Goal: Transaction & Acquisition: Purchase product/service

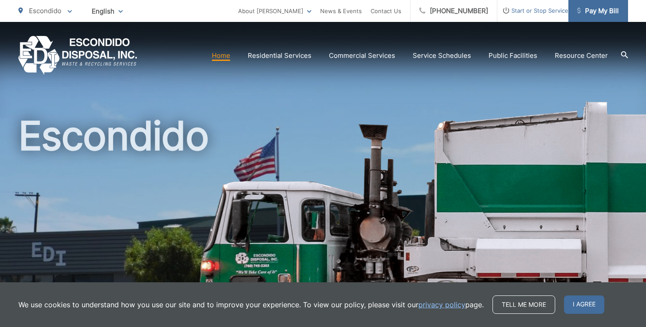
click at [593, 12] on span "Pay My Bill" at bounding box center [598, 11] width 42 height 11
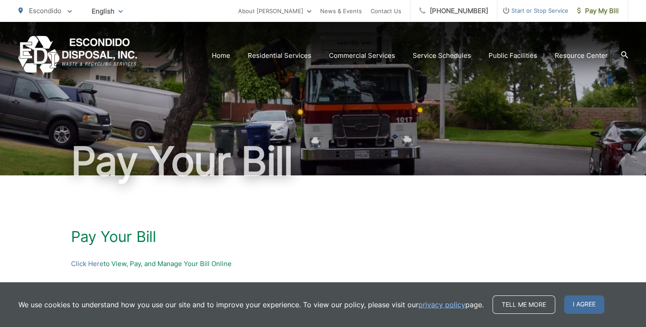
click at [70, 11] on icon at bounding box center [69, 11] width 4 height 3
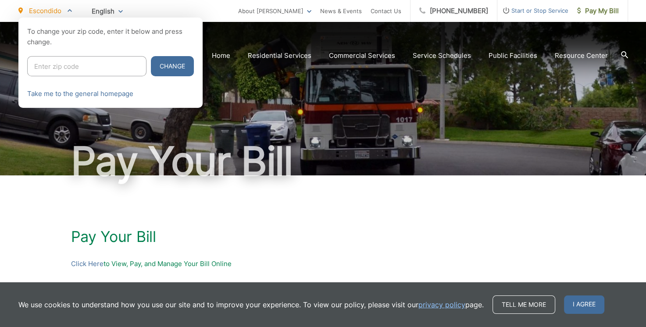
click at [80, 67] on input "Enter zip code" at bounding box center [86, 66] width 119 height 20
type input "92027"
click at [154, 69] on button "Change" at bounding box center [172, 66] width 43 height 20
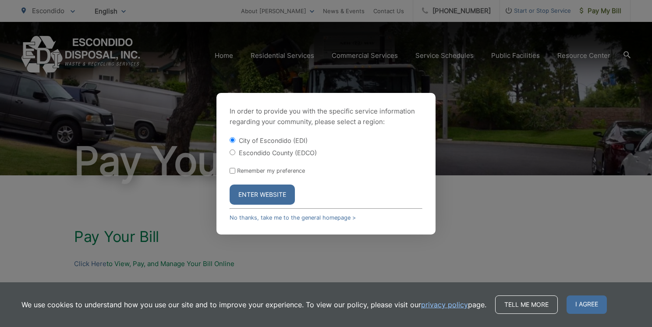
click at [270, 195] on button "Enter Website" at bounding box center [262, 195] width 65 height 20
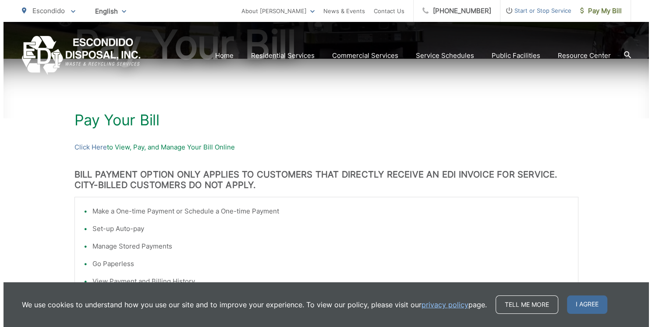
scroll to position [123, 0]
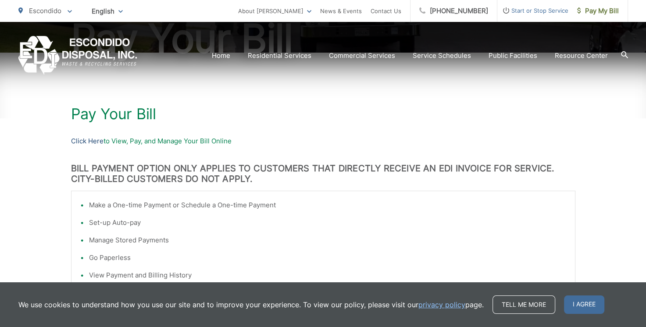
click at [89, 142] on link "Click Here" at bounding box center [87, 141] width 32 height 11
click at [68, 11] on icon at bounding box center [69, 11] width 4 height 3
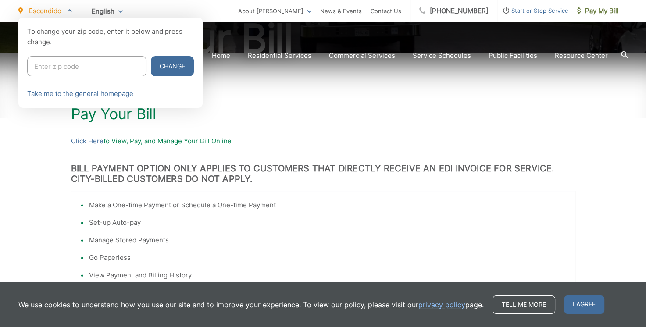
click at [105, 65] on input "Enter zip code" at bounding box center [86, 66] width 119 height 20
type input "92027"
click at [168, 64] on button "Change" at bounding box center [172, 66] width 43 height 20
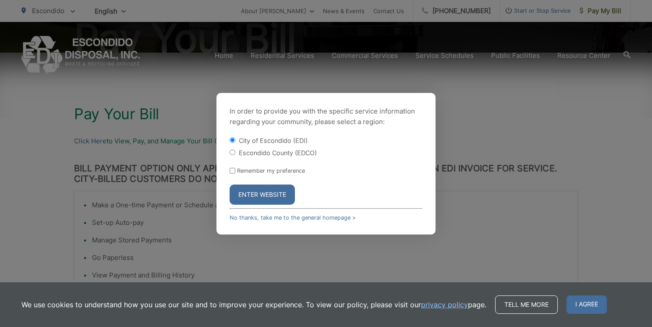
click at [231, 150] on input "Escondido County (EDCO)" at bounding box center [233, 152] width 6 height 6
radio input "true"
click at [258, 192] on button "Enter Website" at bounding box center [262, 195] width 65 height 20
